Goal: Task Accomplishment & Management: Manage account settings

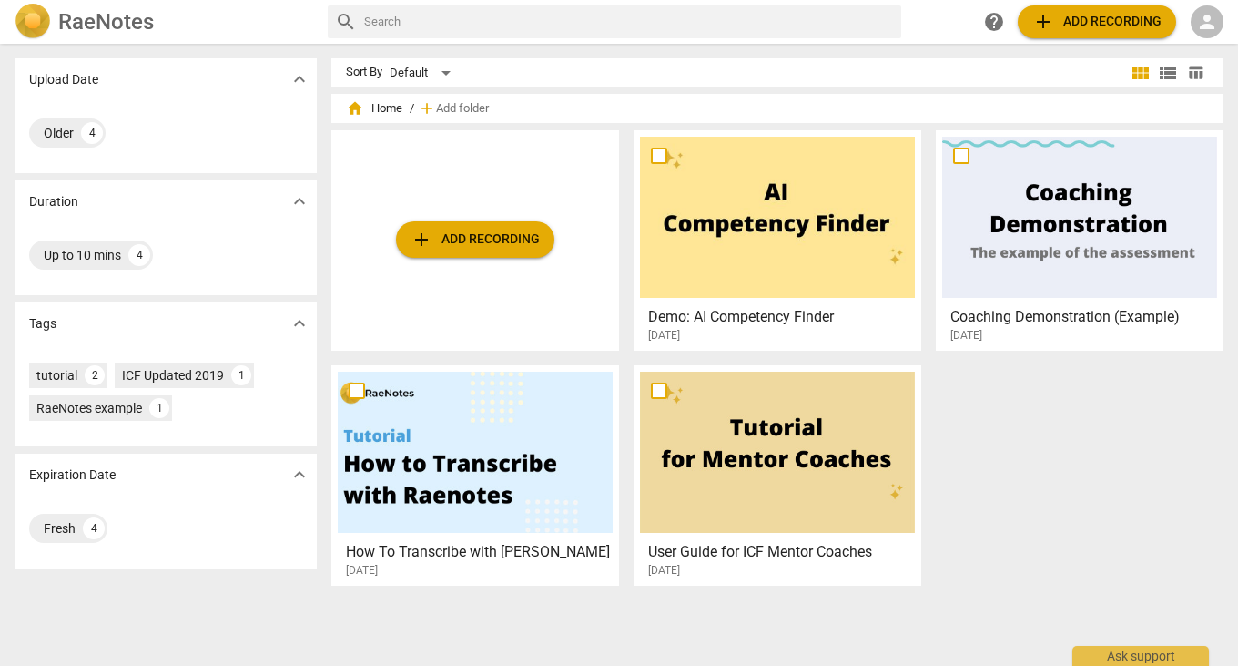
click at [1211, 31] on span "person" at bounding box center [1207, 22] width 22 height 22
click at [1045, 22] on div at bounding box center [619, 333] width 1238 height 666
click at [1199, 19] on span "person" at bounding box center [1207, 22] width 22 height 22
click at [1199, 16] on ul "Login" at bounding box center [1192, 44] width 66 height 58
click at [1191, 56] on li "Login" at bounding box center [1192, 44] width 66 height 44
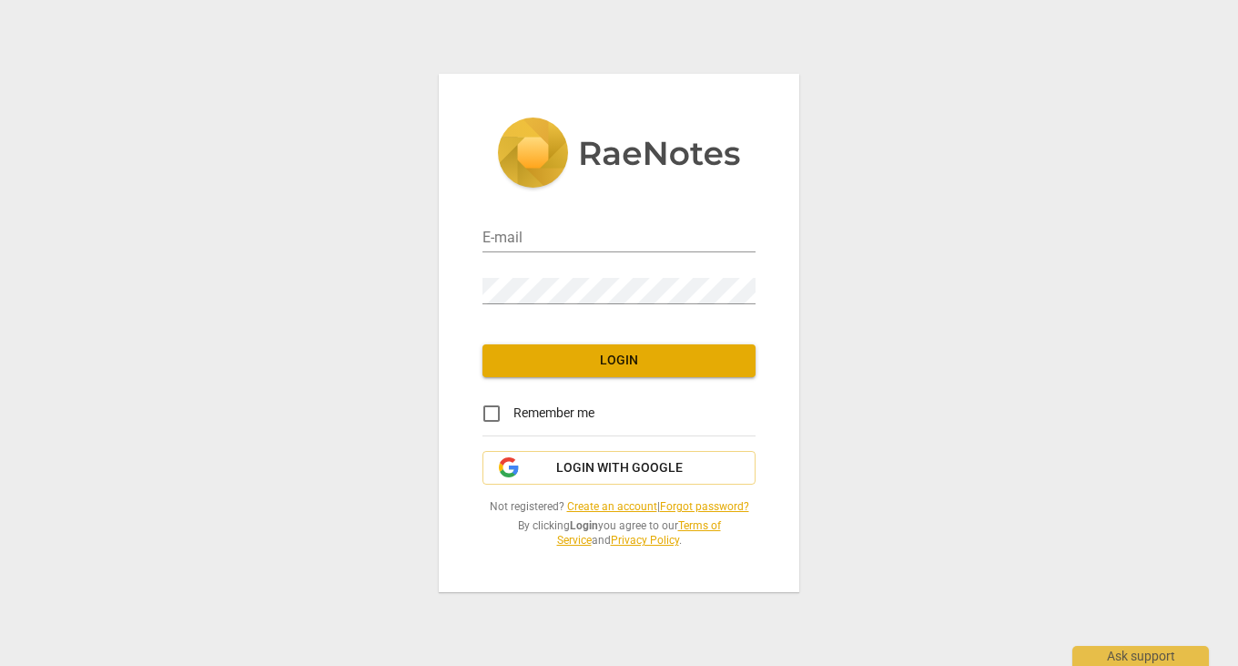
type input "[EMAIL_ADDRESS][DOMAIN_NAME]"
click at [585, 352] on span "Login" at bounding box center [619, 360] width 244 height 18
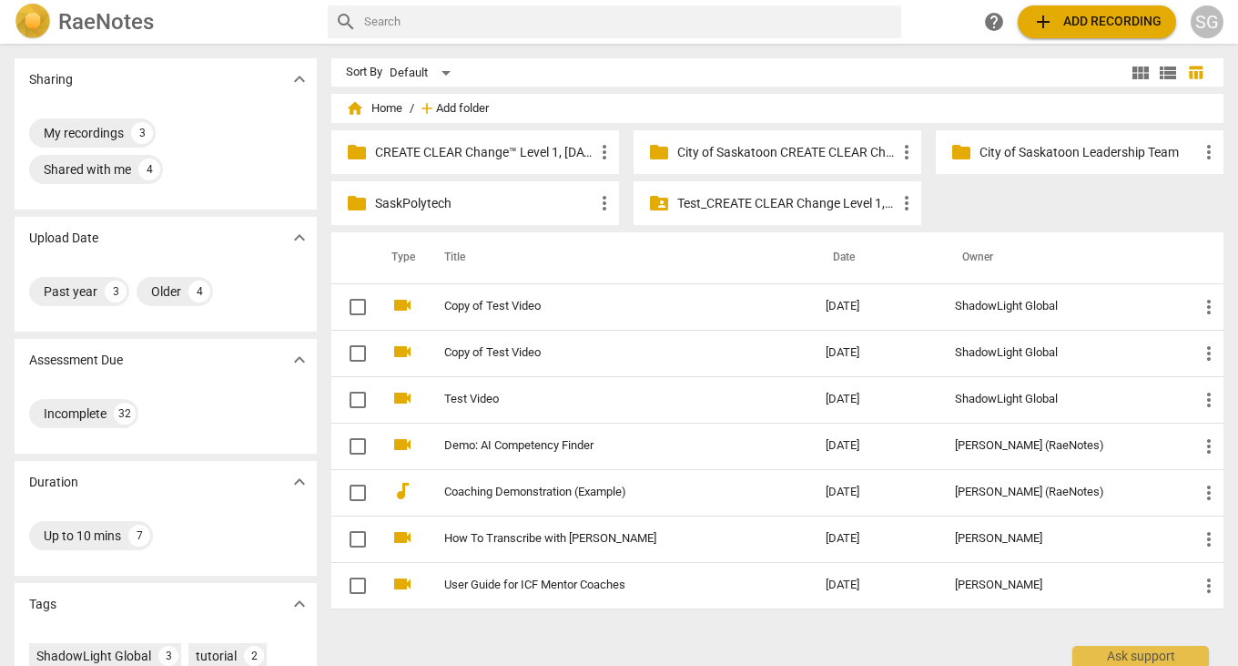
click at [454, 106] on span "Add folder" at bounding box center [462, 109] width 53 height 14
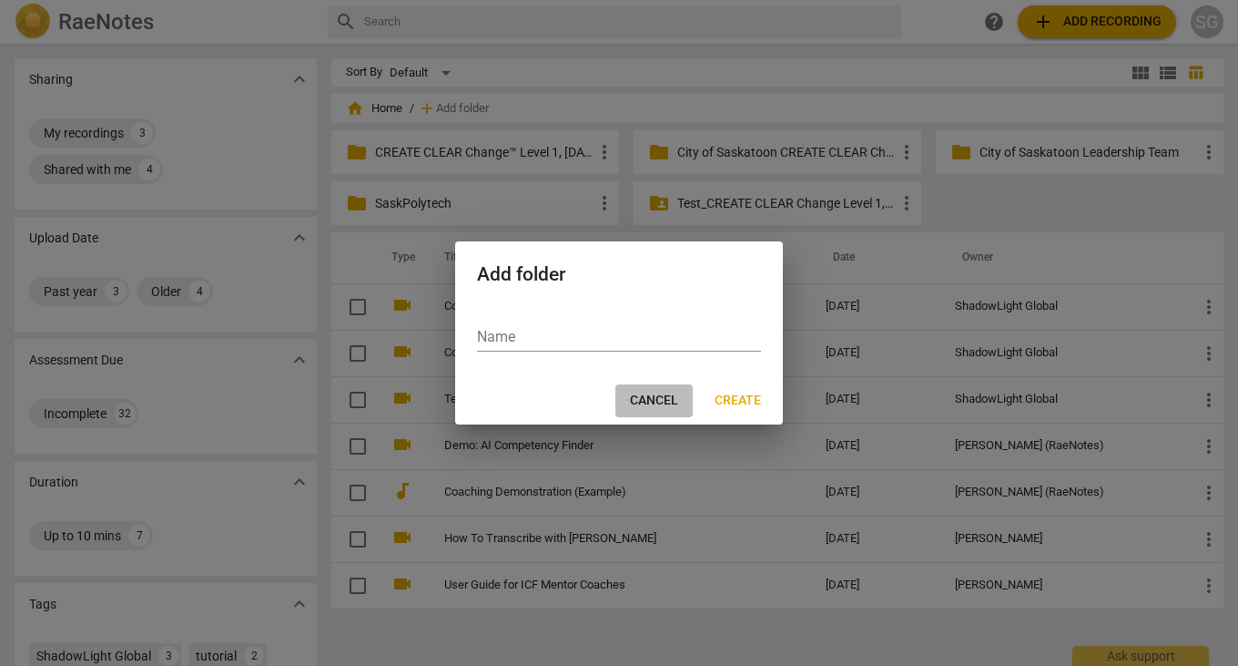
click at [636, 396] on span "Cancel" at bounding box center [654, 401] width 48 height 18
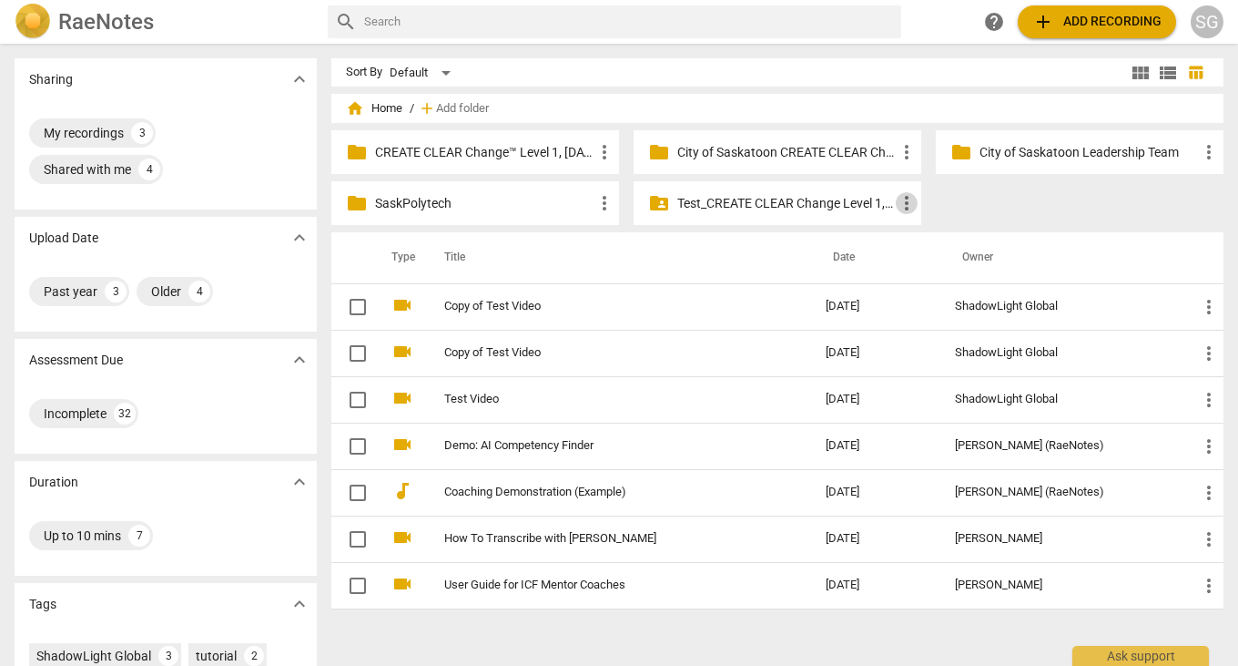
click at [909, 201] on span "more_vert" at bounding box center [907, 203] width 22 height 22
click at [991, 206] on div at bounding box center [619, 333] width 1238 height 666
